Goal: Task Accomplishment & Management: Manage account settings

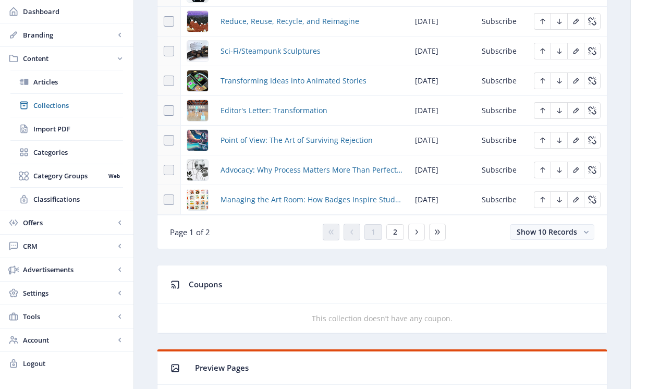
scroll to position [671, 0]
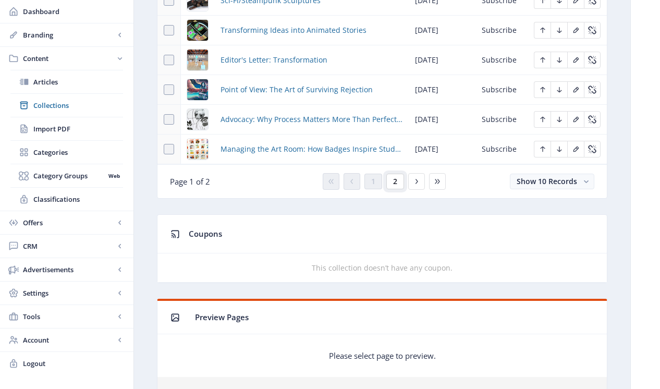
click at [392, 185] on button "2" at bounding box center [396, 182] width 18 height 16
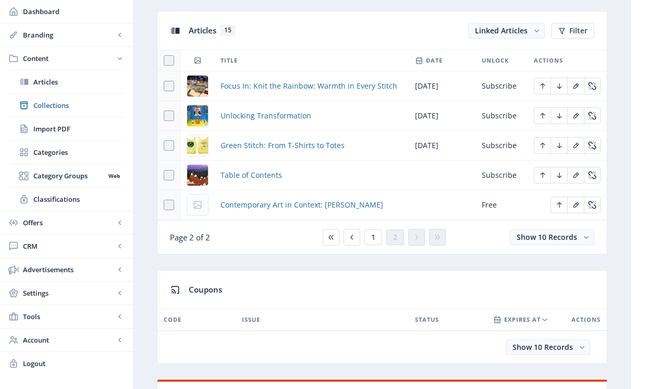
scroll to position [392, 0]
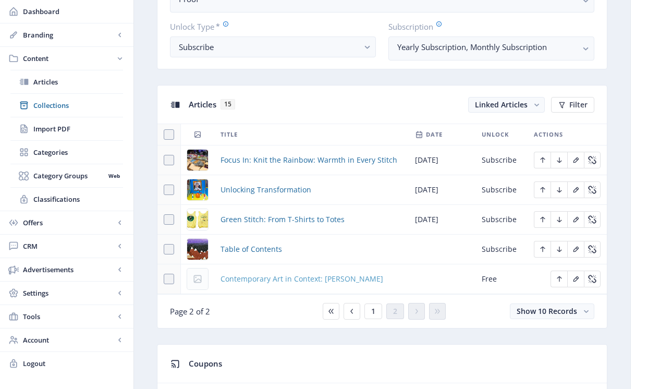
click at [248, 281] on span "Contemporary Art in Context: [PERSON_NAME]" at bounding box center [302, 279] width 163 height 13
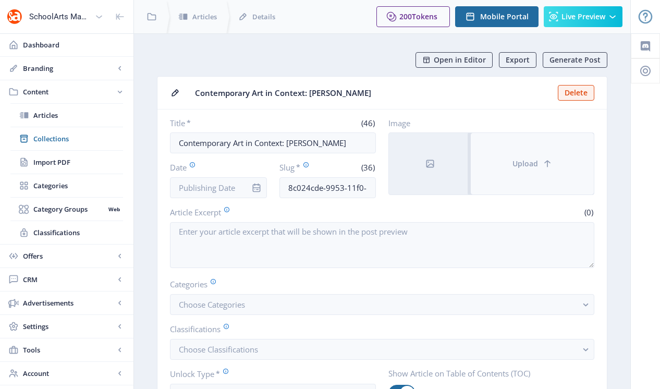
click at [557, 155] on button "Upload" at bounding box center [532, 164] width 123 height 62
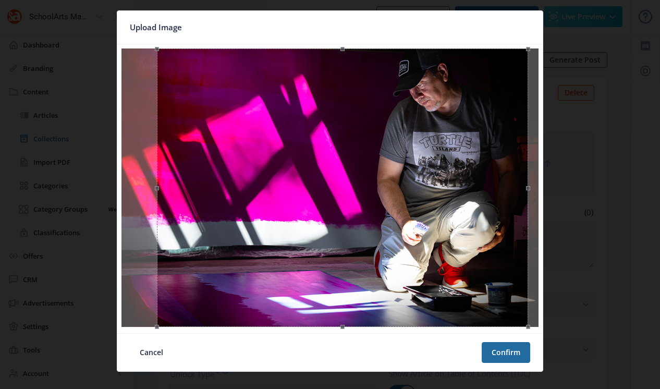
drag, startPoint x: 443, startPoint y: 155, endPoint x: 455, endPoint y: 153, distance: 12.6
click at [455, 154] on div at bounding box center [342, 188] width 371 height 279
click at [510, 354] on button "Confirm" at bounding box center [506, 352] width 49 height 21
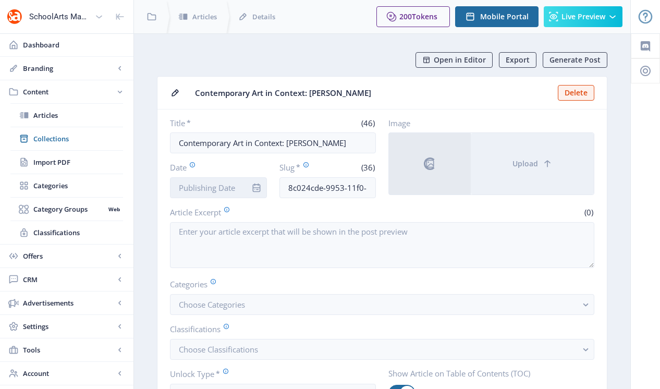
click at [239, 189] on input "Date" at bounding box center [218, 187] width 97 height 21
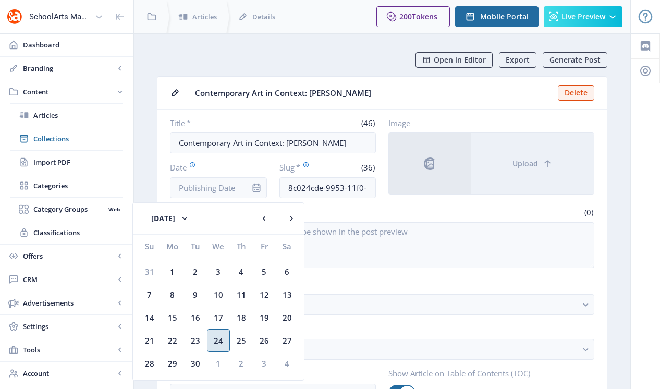
click at [219, 338] on div "24" at bounding box center [218, 340] width 23 height 23
type input "[DATE]"
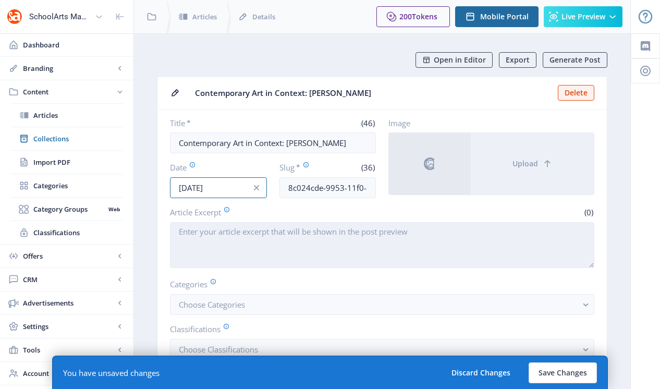
scroll to position [54, 0]
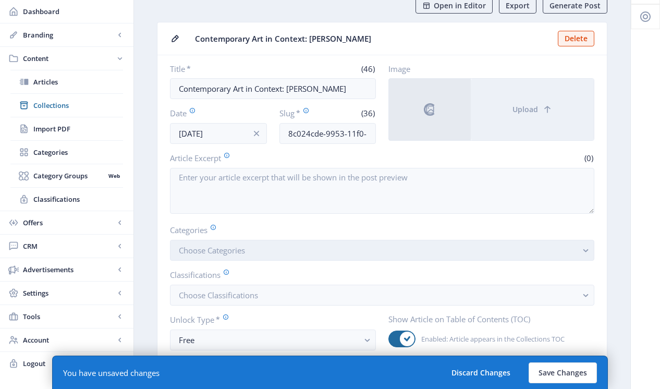
click at [240, 252] on span "Choose Categories" at bounding box center [212, 250] width 66 height 10
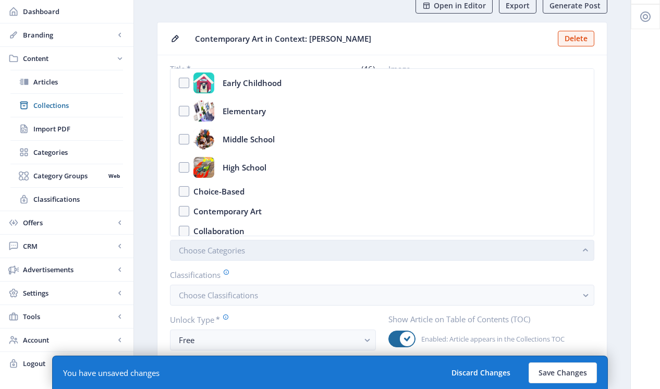
scroll to position [0, 0]
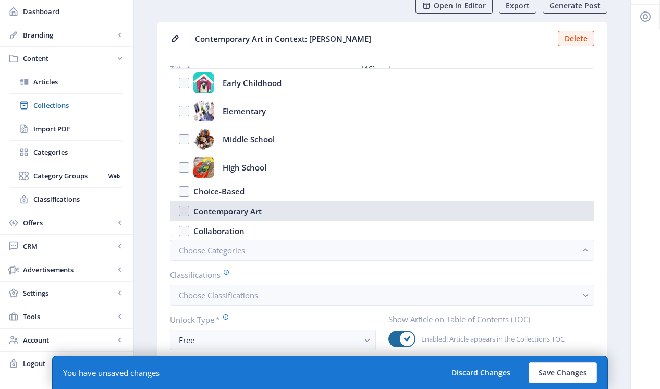
click at [224, 212] on div "Contemporary Art" at bounding box center [228, 211] width 68 height 13
checkbox input "true"
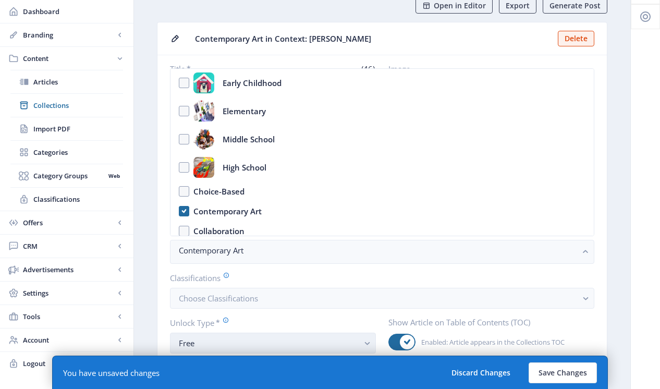
click at [215, 338] on div "Free" at bounding box center [269, 343] width 180 height 13
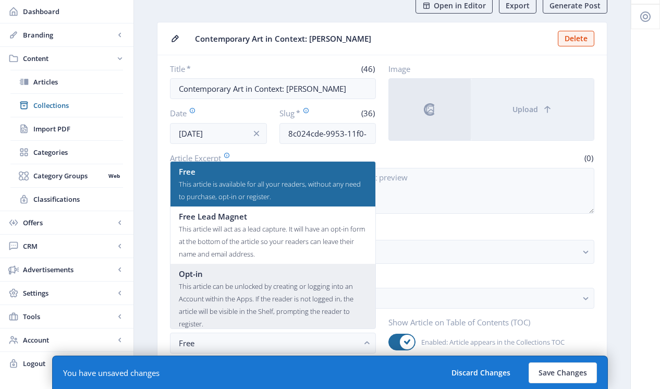
scroll to position [63, 0]
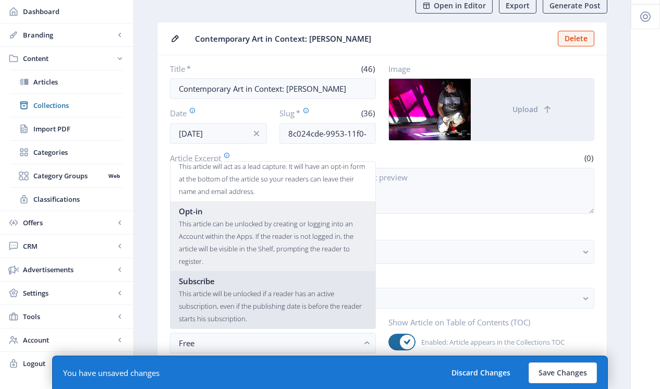
click at [218, 290] on div "This article will be unlocked if a reader has an active subscription, even if t…" at bounding box center [273, 306] width 188 height 38
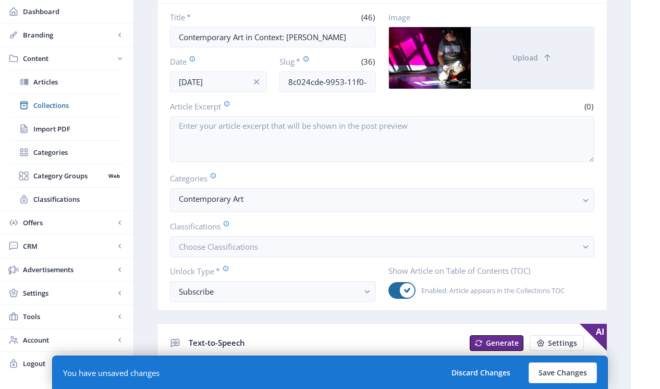
scroll to position [117, 0]
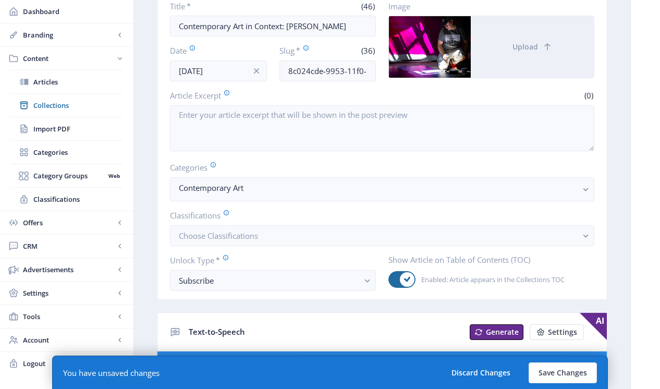
click at [220, 221] on label "Classifications" at bounding box center [378, 215] width 416 height 11
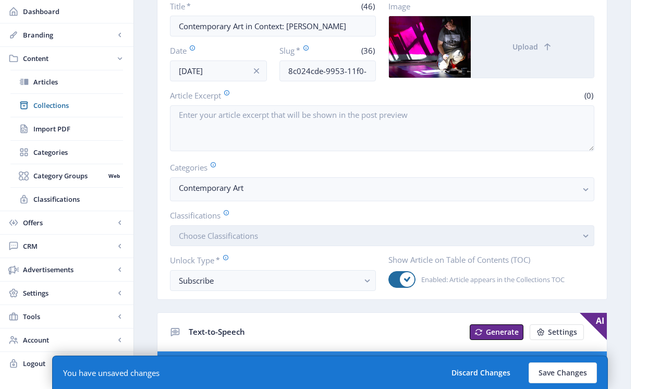
click at [228, 234] on span "Choose Classifications" at bounding box center [218, 236] width 79 height 10
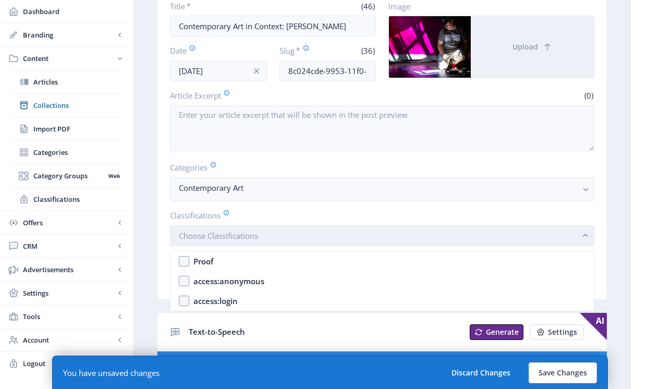
scroll to position [0, 0]
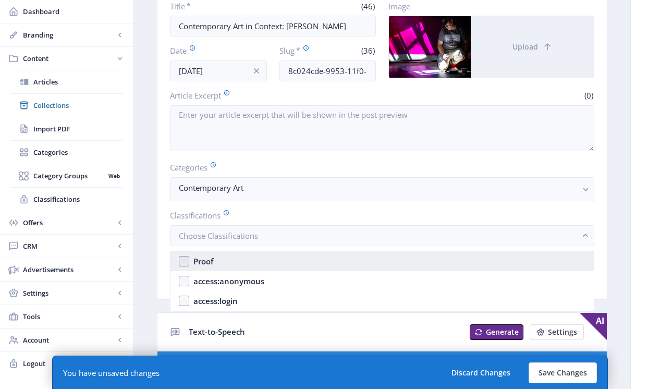
click at [255, 260] on nb-option "Proof" at bounding box center [383, 261] width 424 height 20
checkbox input "true"
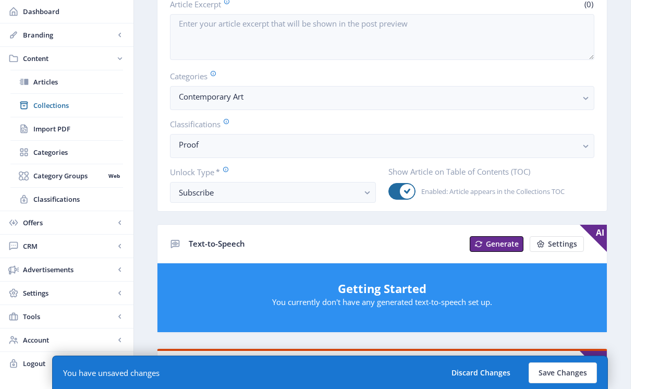
scroll to position [135, 0]
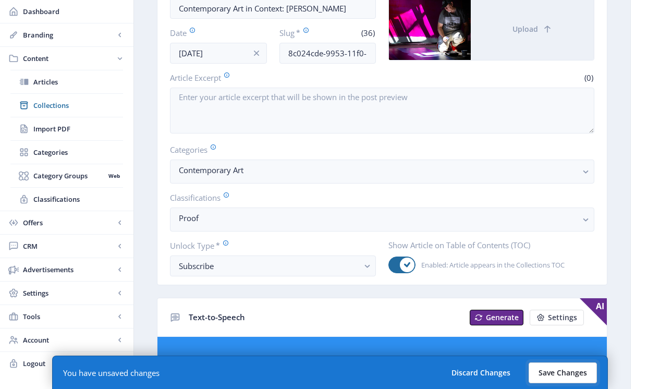
click at [551, 372] on button "Save Changes" at bounding box center [563, 373] width 68 height 21
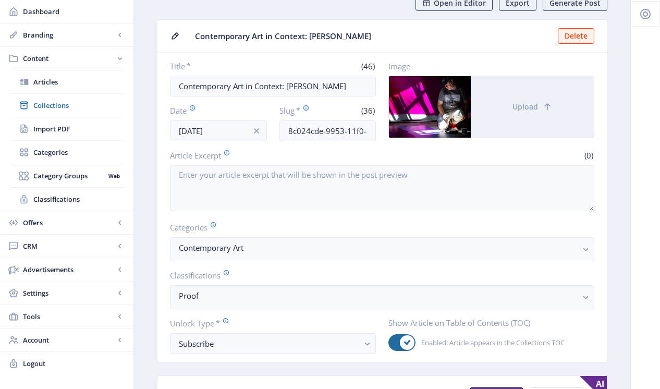
scroll to position [0, 0]
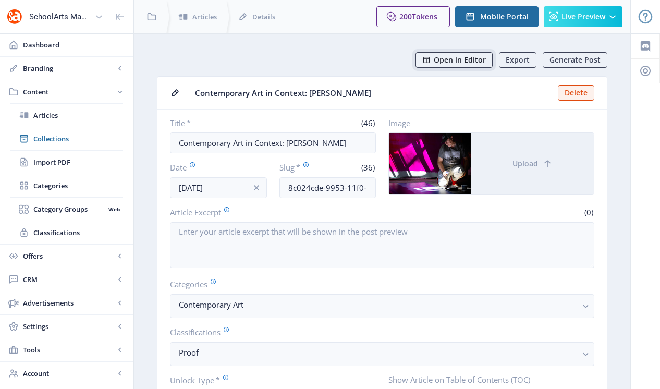
click at [470, 57] on span "Open in Editor" at bounding box center [460, 60] width 52 height 8
click at [62, 140] on span "Collections" at bounding box center [78, 139] width 90 height 10
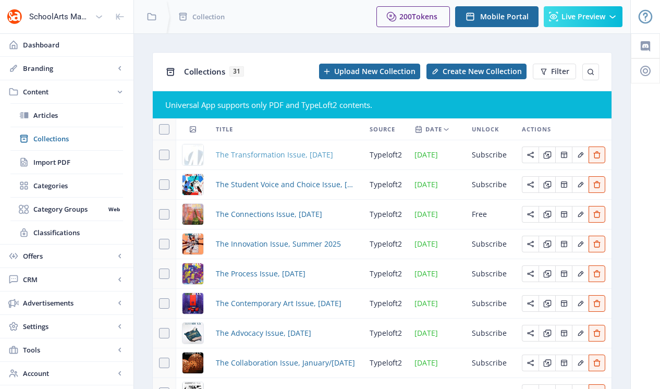
click at [322, 151] on span "The Transformation Issue, [DATE]" at bounding box center [274, 155] width 117 height 13
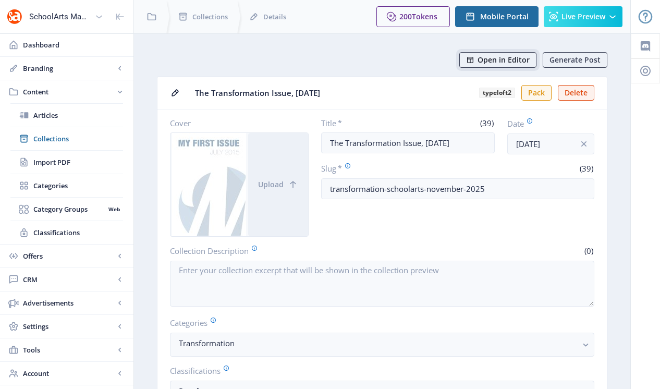
click at [487, 56] on span "Open in Editor" at bounding box center [504, 60] width 52 height 8
